Goal: Navigation & Orientation: Find specific page/section

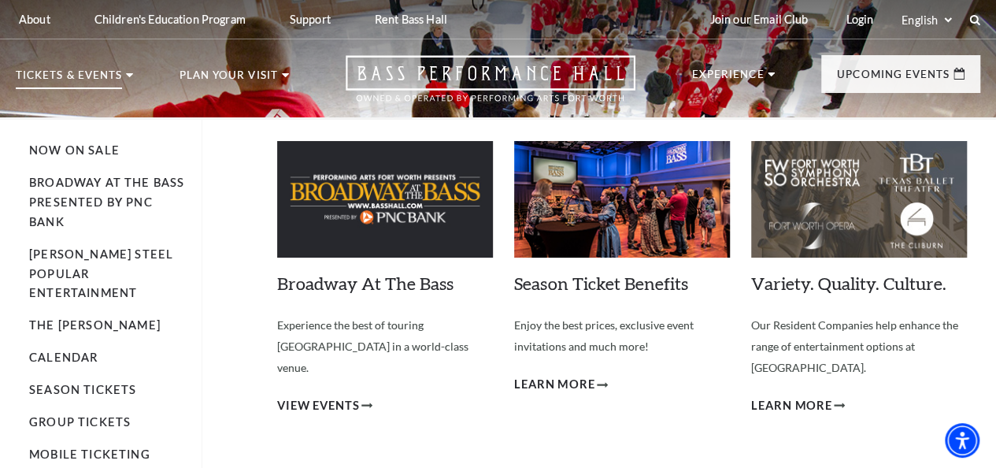
click at [120, 74] on p "Tickets & Events" at bounding box center [69, 79] width 106 height 19
click at [89, 350] on link "Calendar" at bounding box center [63, 356] width 69 height 13
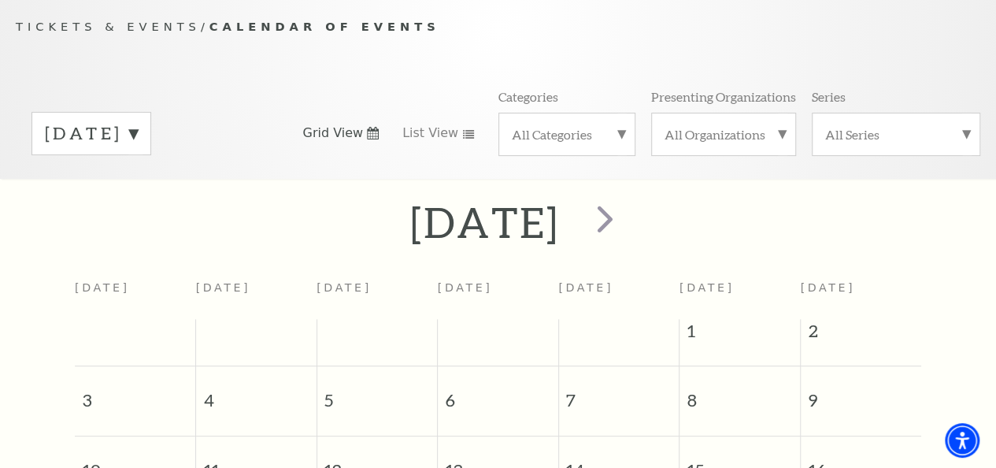
scroll to position [138, 0]
click at [628, 233] on span "next" at bounding box center [605, 219] width 45 height 45
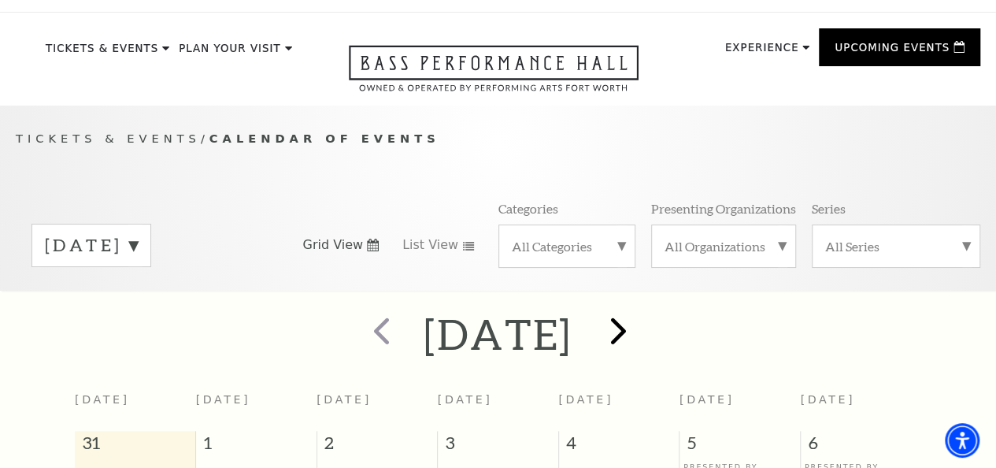
scroll to position [0, 0]
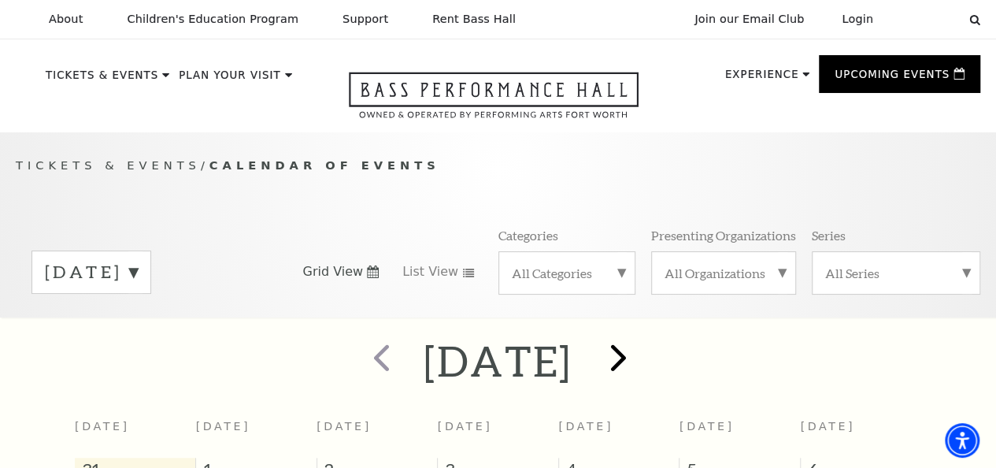
click at [63, 21] on p "About" at bounding box center [66, 19] width 34 height 13
